Goal: Task Accomplishment & Management: Complete application form

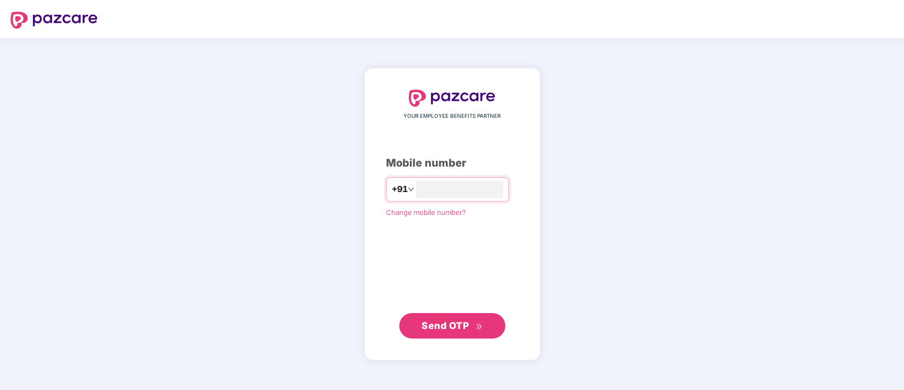
type input "**********"
click at [458, 328] on span "Send OTP" at bounding box center [444, 325] width 47 height 11
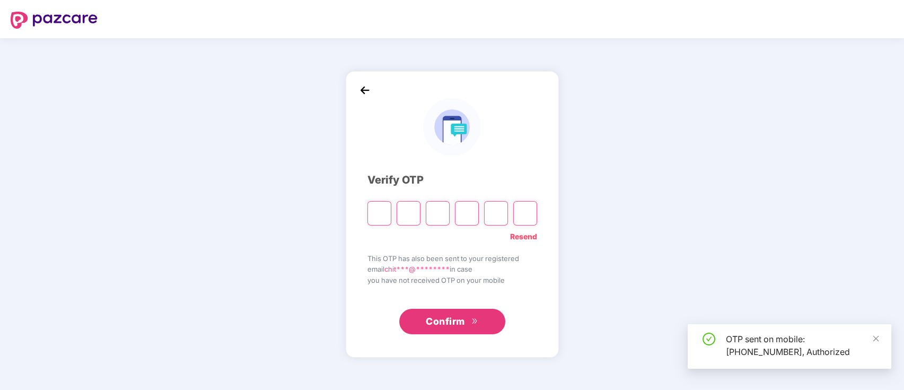
click at [376, 210] on input "Please enter verification code. Digit 1" at bounding box center [379, 213] width 24 height 24
click at [881, 336] on div "OTP sent on mobile: +919600073344, Authorized" at bounding box center [789, 346] width 204 height 45
click at [374, 211] on input "Please enter verification code. Digit 1" at bounding box center [379, 213] width 24 height 24
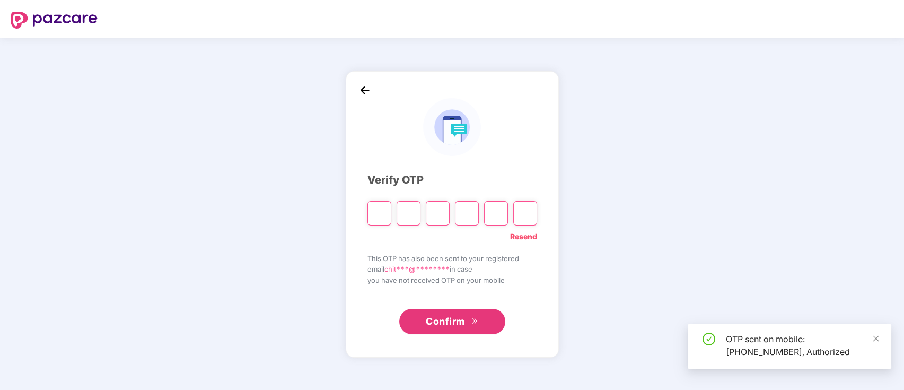
click at [374, 211] on input "Please enter verification code. Digit 1" at bounding box center [379, 213] width 24 height 24
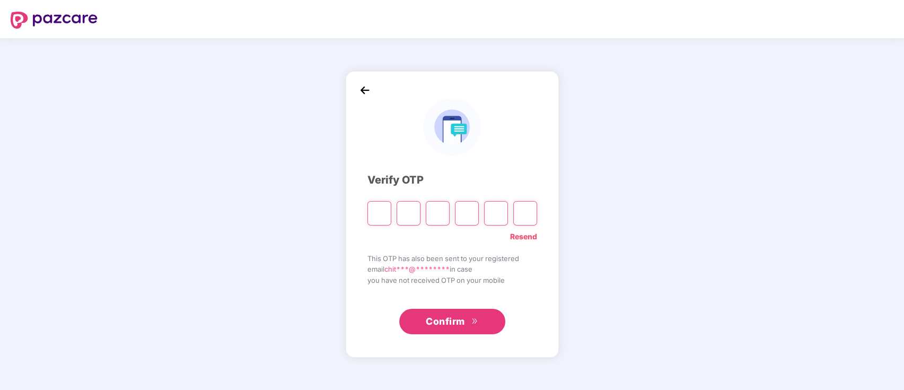
click at [374, 211] on input "Please enter verification code. Digit 1" at bounding box center [379, 213] width 24 height 24
type input "*"
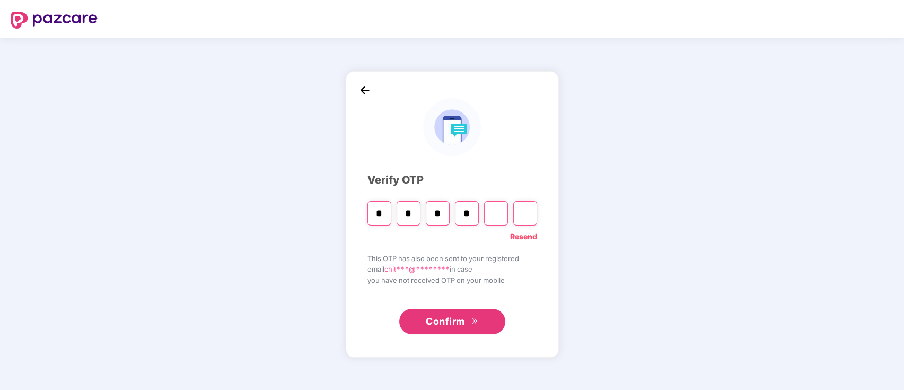
type input "*"
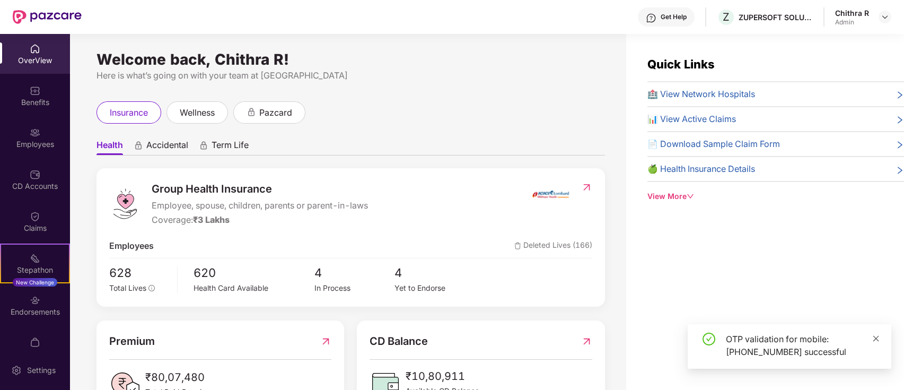
click at [877, 338] on icon "close" at bounding box center [875, 337] width 7 height 7
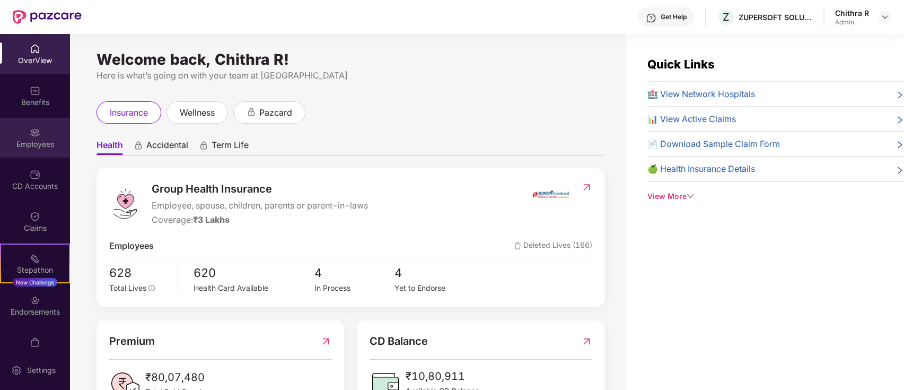
click at [30, 134] on img at bounding box center [35, 132] width 11 height 11
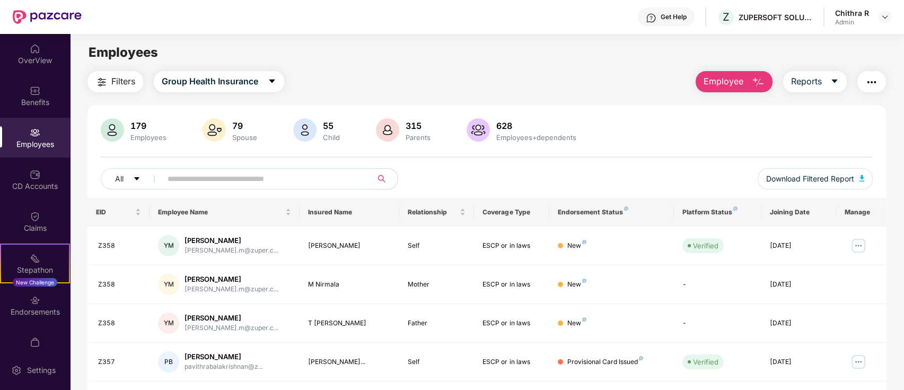
click at [354, 176] on input "text" at bounding box center [262, 179] width 190 height 16
drag, startPoint x: 496, startPoint y: 30, endPoint x: 462, endPoint y: 33, distance: 33.6
click at [462, 33] on div "Get Help Z ZUPERSOFT SOLUTIONS PRIVATE LIMITED Chithra R Admin" at bounding box center [486, 17] width 809 height 34
click at [308, 175] on input "text" at bounding box center [262, 179] width 190 height 16
click at [709, 82] on span "Employee" at bounding box center [723, 81] width 40 height 13
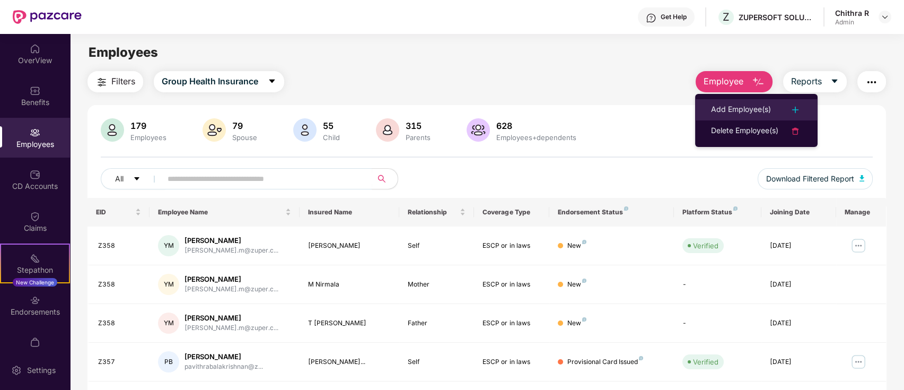
click at [746, 104] on div "Add Employee(s)" at bounding box center [741, 109] width 60 height 13
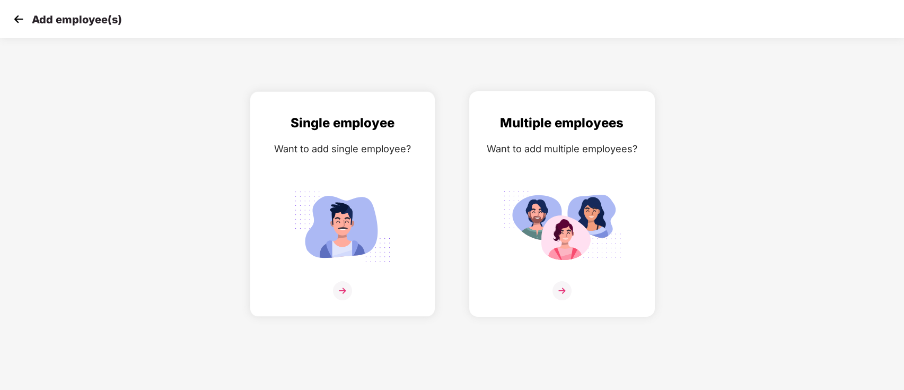
click at [558, 281] on img at bounding box center [561, 290] width 19 height 19
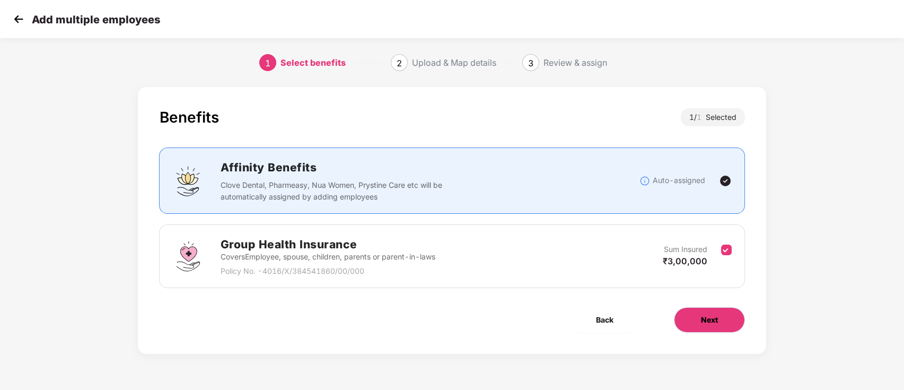
click at [720, 323] on button "Next" at bounding box center [709, 319] width 71 height 25
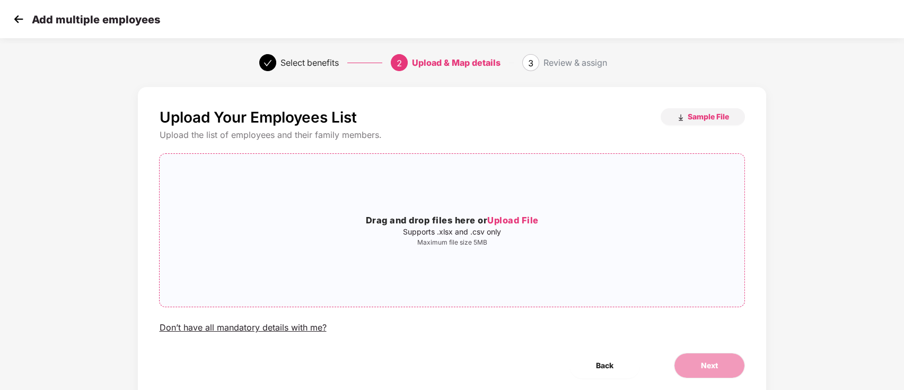
click at [524, 218] on span "Upload File" at bounding box center [512, 220] width 51 height 11
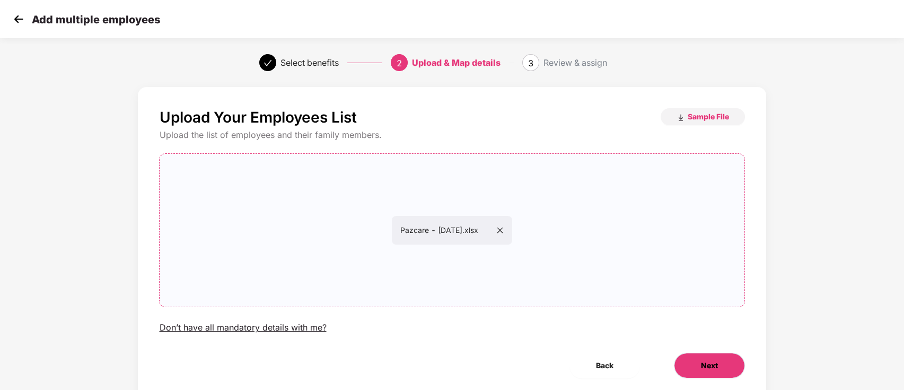
click at [719, 363] on button "Next" at bounding box center [709, 364] width 71 height 25
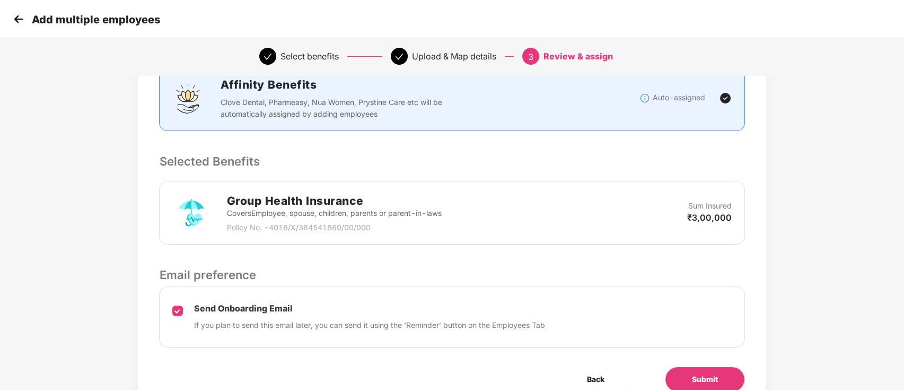
scroll to position [200, 0]
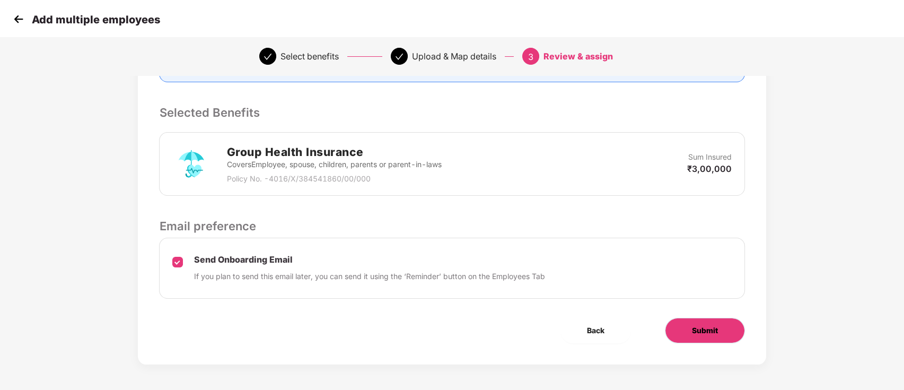
click at [725, 336] on button "Submit" at bounding box center [705, 329] width 80 height 25
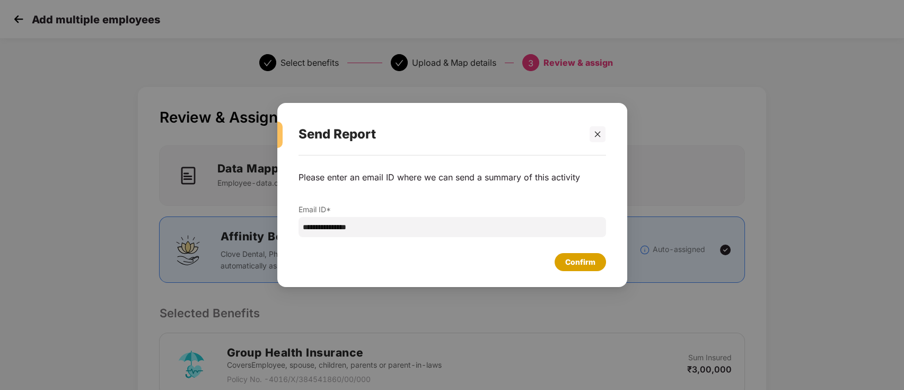
click at [574, 261] on div "Confirm" at bounding box center [580, 262] width 30 height 12
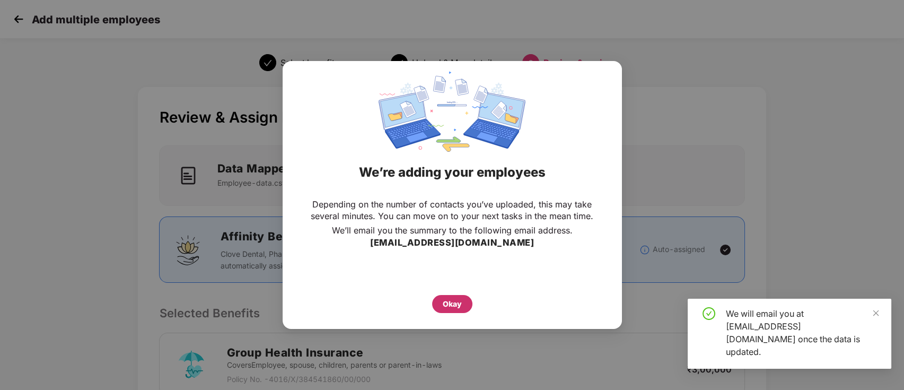
click at [455, 298] on div "Okay" at bounding box center [452, 304] width 19 height 12
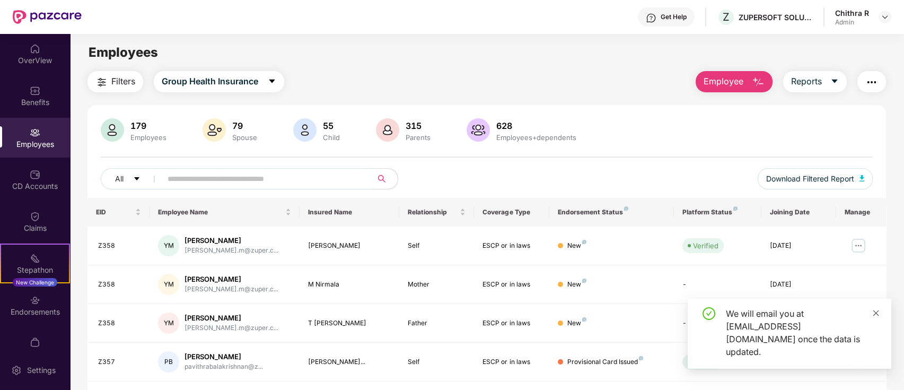
click at [876, 316] on icon "close" at bounding box center [875, 312] width 7 height 7
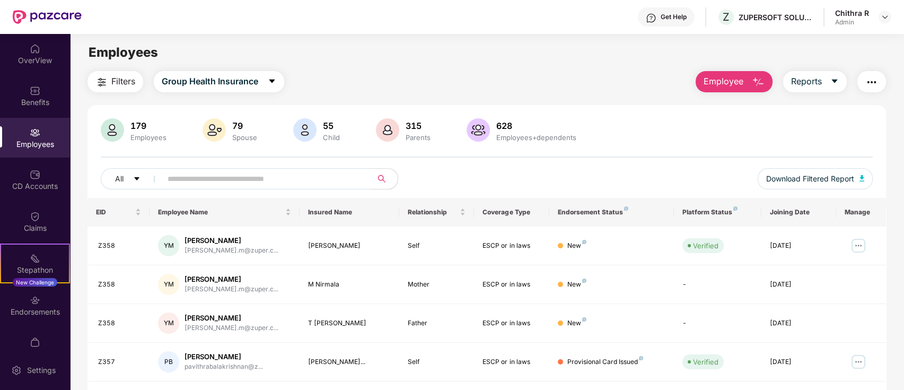
drag, startPoint x: 472, startPoint y: 27, endPoint x: 434, endPoint y: 27, distance: 37.6
click at [434, 27] on div "Get Help Z ZUPERSOFT SOLUTIONS PRIVATE LIMITED Chithra R Admin" at bounding box center [486, 17] width 809 height 34
drag, startPoint x: 434, startPoint y: 27, endPoint x: 405, endPoint y: 28, distance: 29.2
click at [405, 28] on div "Get Help Z ZUPERSOFT SOLUTIONS PRIVATE LIMITED Chithra R Admin" at bounding box center [486, 17] width 809 height 34
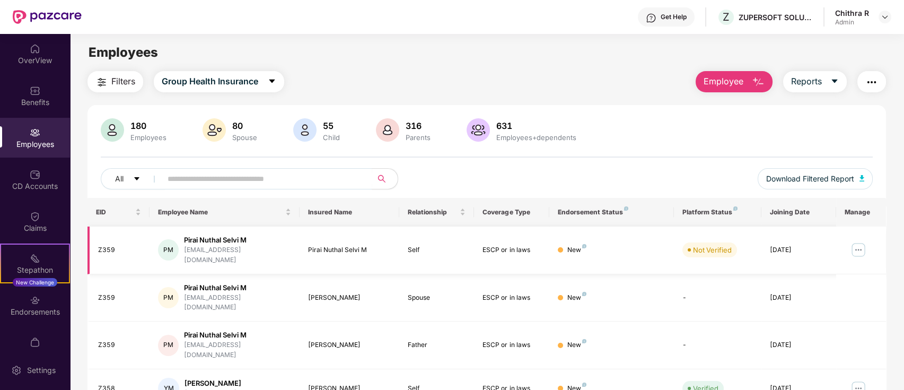
scroll to position [70, 0]
